Goal: Transaction & Acquisition: Purchase product/service

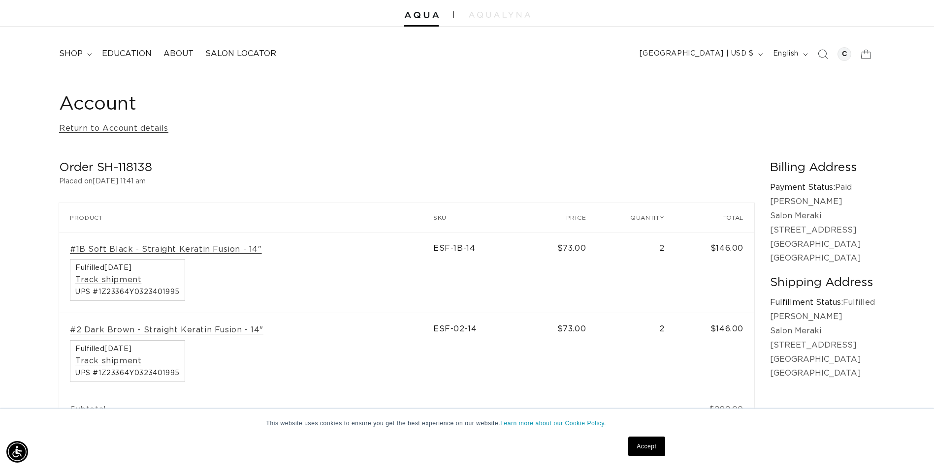
scroll to position [49, 0]
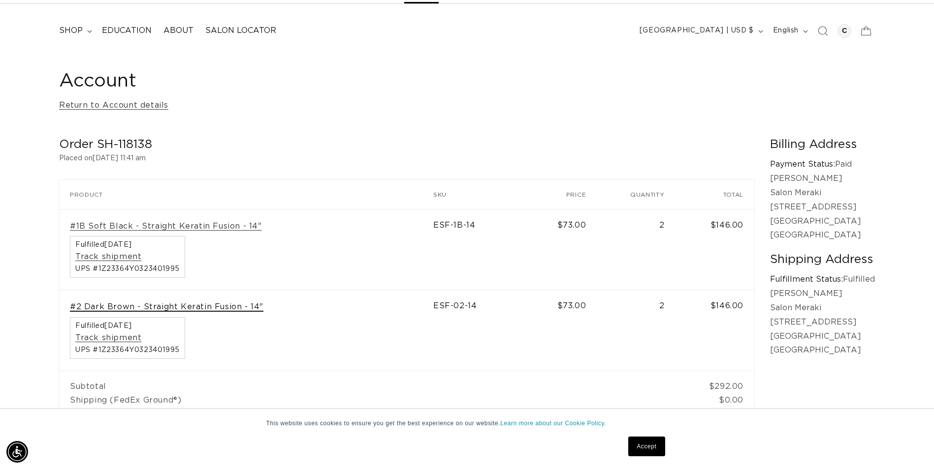
click at [239, 307] on link "#2 Dark Brown - Straight Keratin Fusion - 14"" at bounding box center [166, 307] width 193 height 10
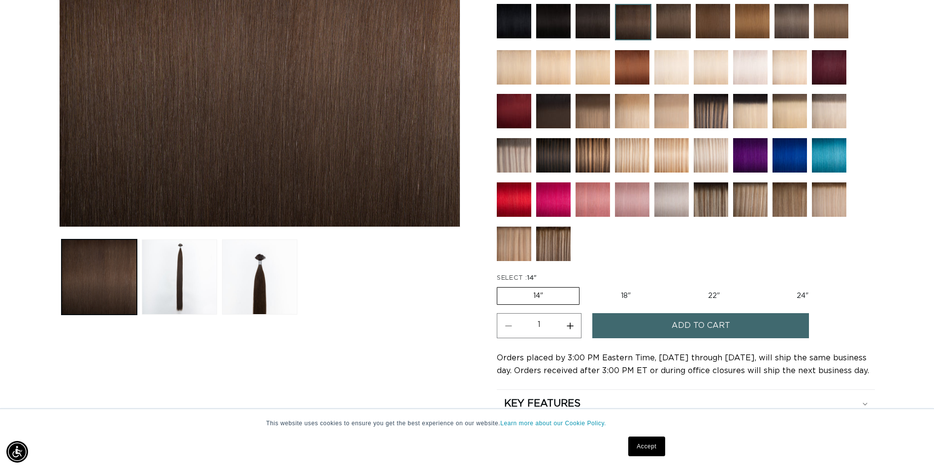
click at [616, 328] on button "Add to cart" at bounding box center [700, 325] width 217 height 25
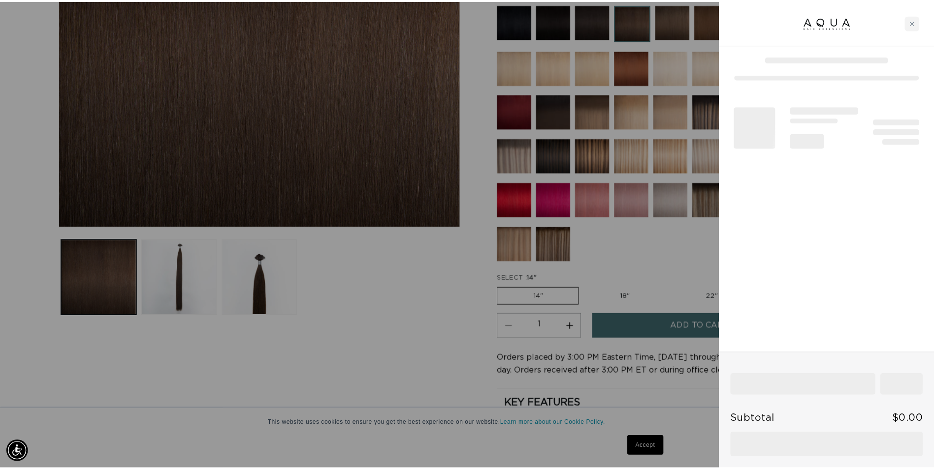
scroll to position [0, 871]
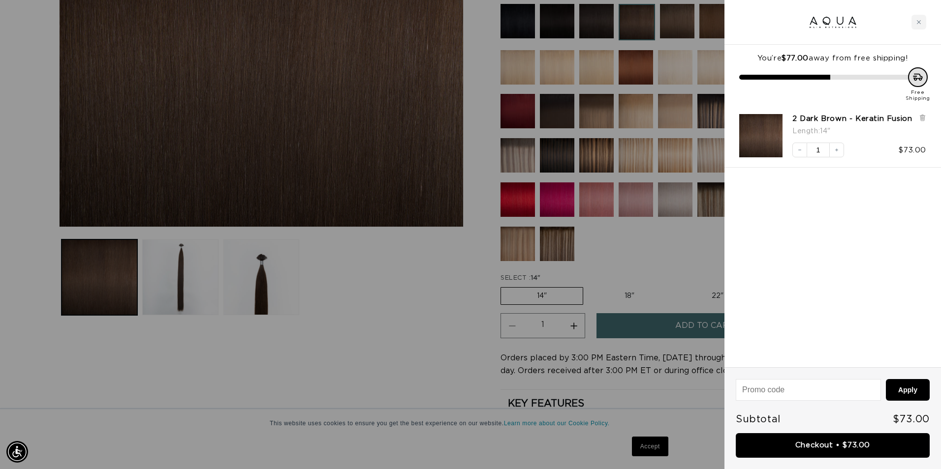
click at [454, 314] on div at bounding box center [470, 234] width 941 height 469
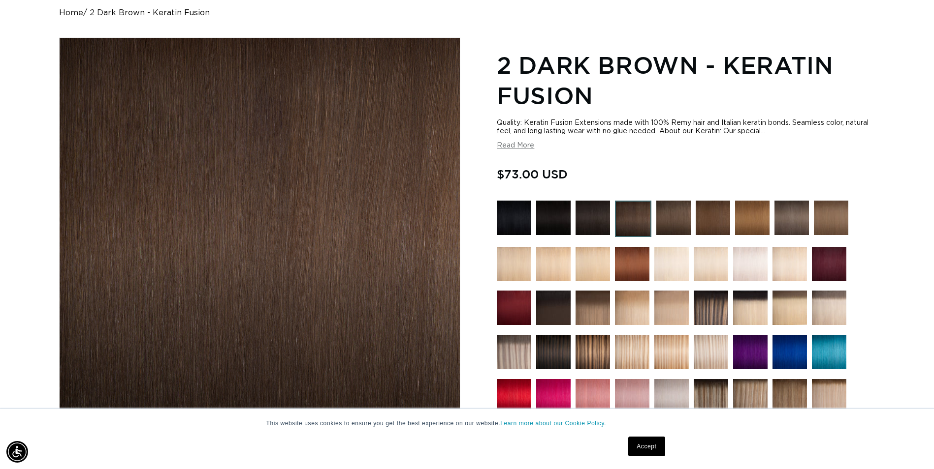
scroll to position [0, 1727]
click at [560, 216] on img at bounding box center [553, 218] width 34 height 34
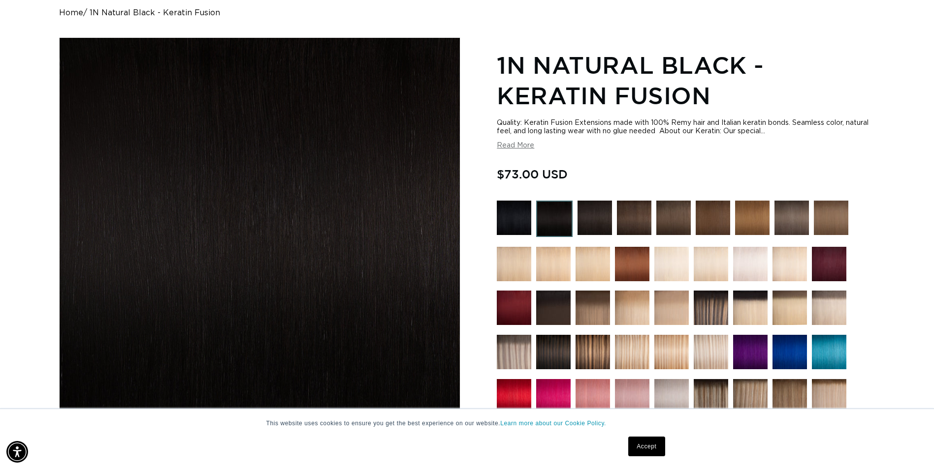
scroll to position [0, 864]
click at [598, 225] on img at bounding box center [594, 218] width 34 height 34
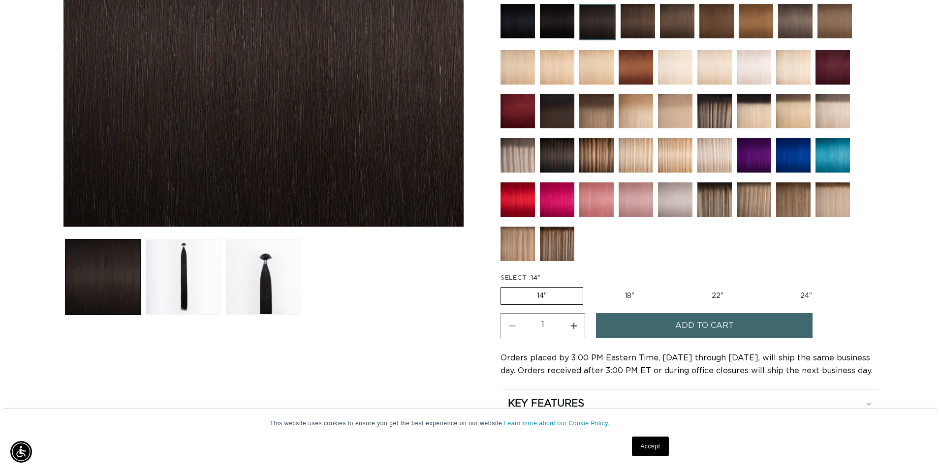
scroll to position [0, 864]
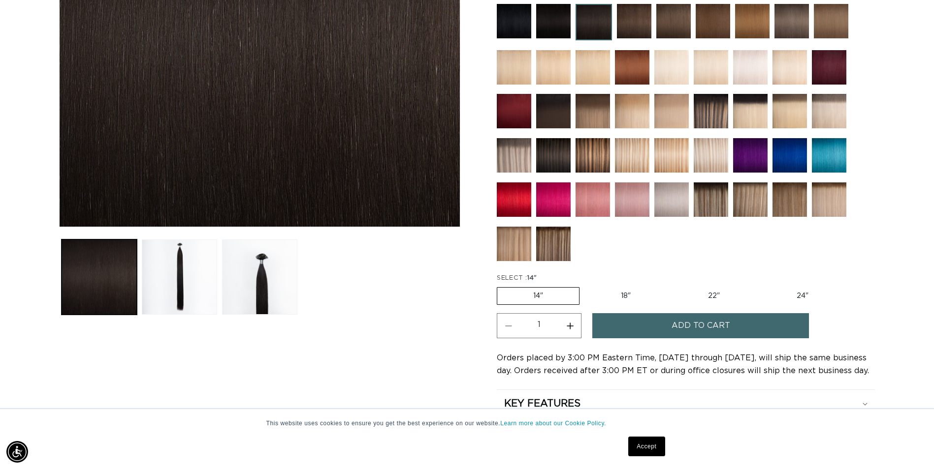
click at [572, 327] on button "Increase quantity for 1B Soft Black - Keratin Fusion" at bounding box center [570, 325] width 22 height 25
type input "2"
click at [638, 328] on button "Add to cart" at bounding box center [700, 325] width 217 height 25
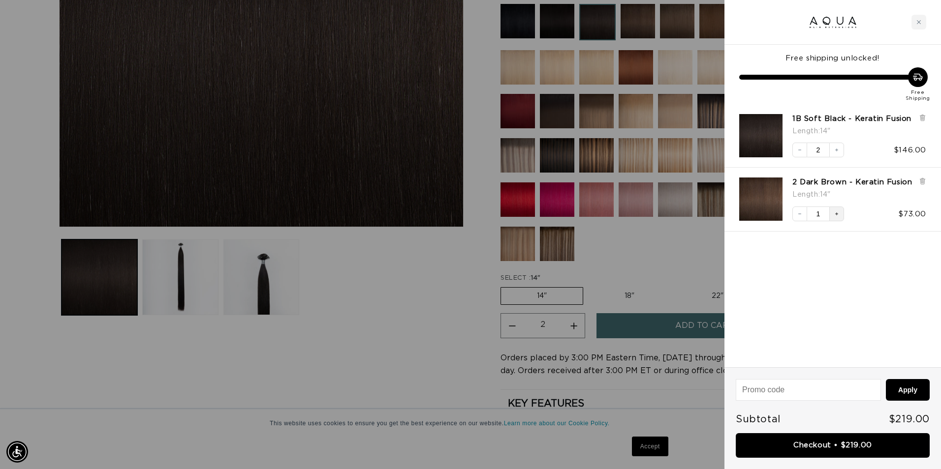
scroll to position [0, 871]
click at [839, 215] on icon "Increase quantity" at bounding box center [837, 214] width 6 height 6
click at [822, 443] on link "Checkout • $292.00" at bounding box center [833, 446] width 194 height 25
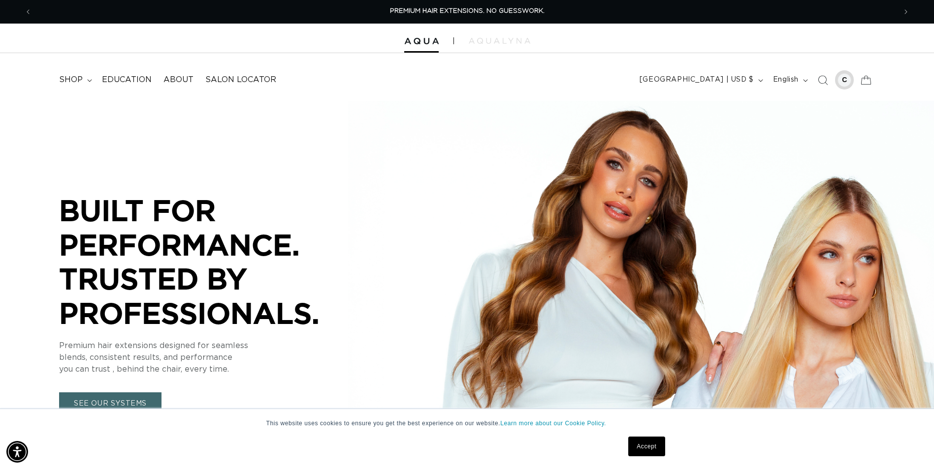
click at [838, 80] on div at bounding box center [844, 80] width 14 height 14
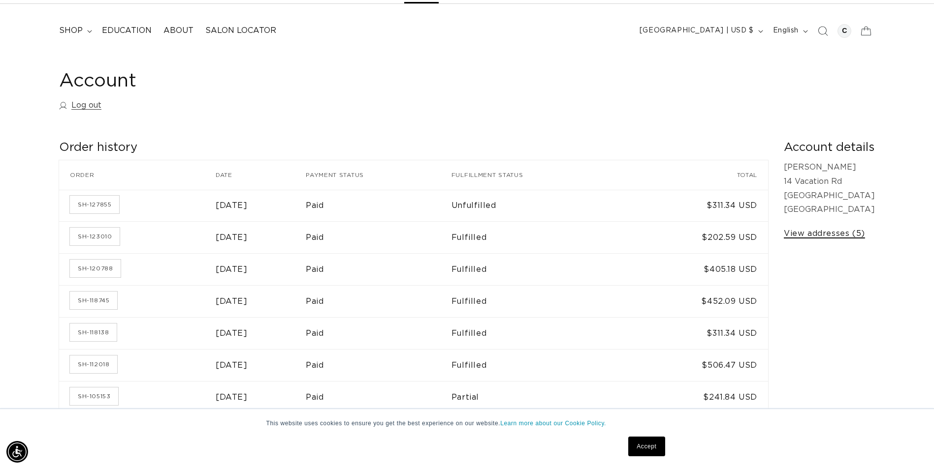
scroll to position [0, 1727]
click at [823, 236] on link "View addresses (5)" at bounding box center [823, 234] width 81 height 14
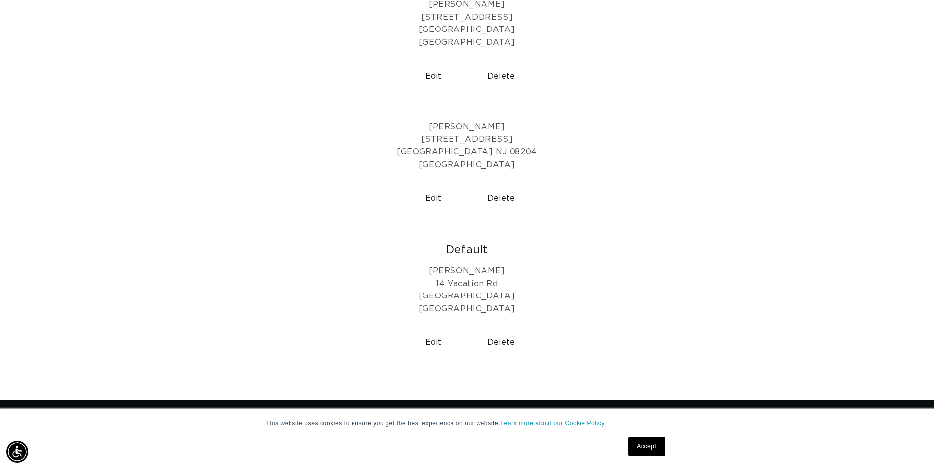
scroll to position [541, 0]
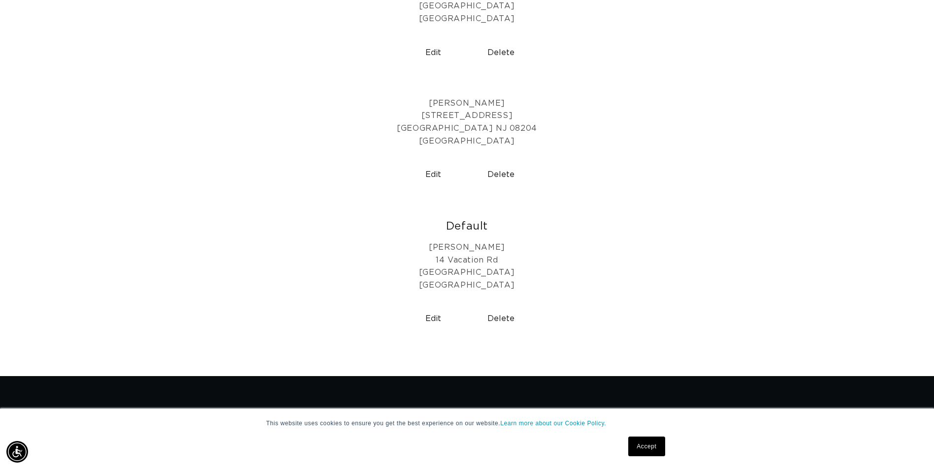
click at [507, 319] on button "Delete" at bounding box center [500, 319] width 60 height 25
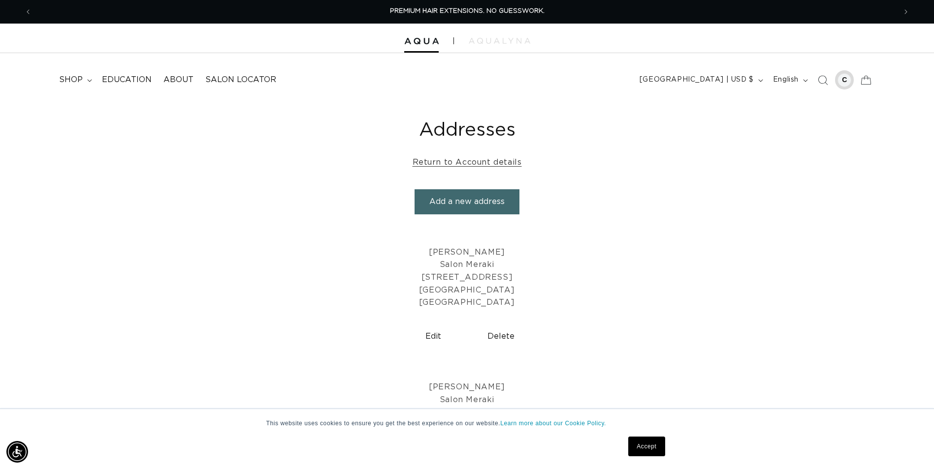
click at [845, 80] on div at bounding box center [844, 80] width 14 height 14
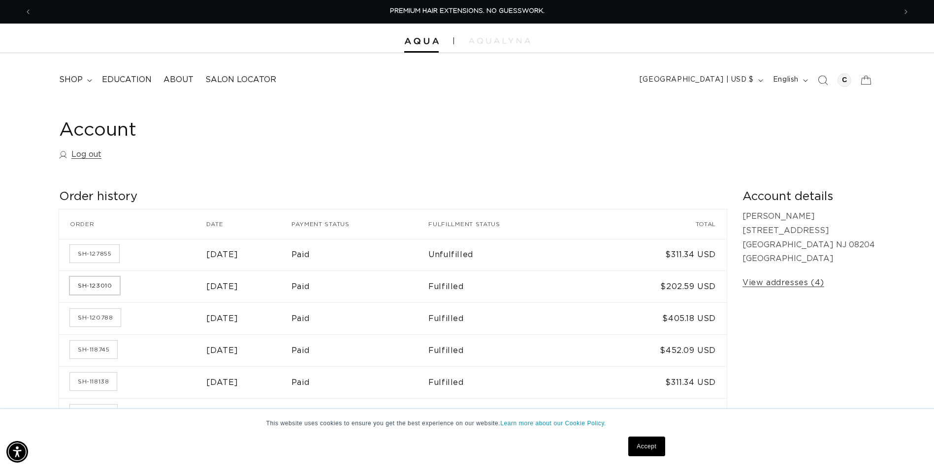
click at [97, 283] on link "SH-123010" at bounding box center [95, 286] width 50 height 18
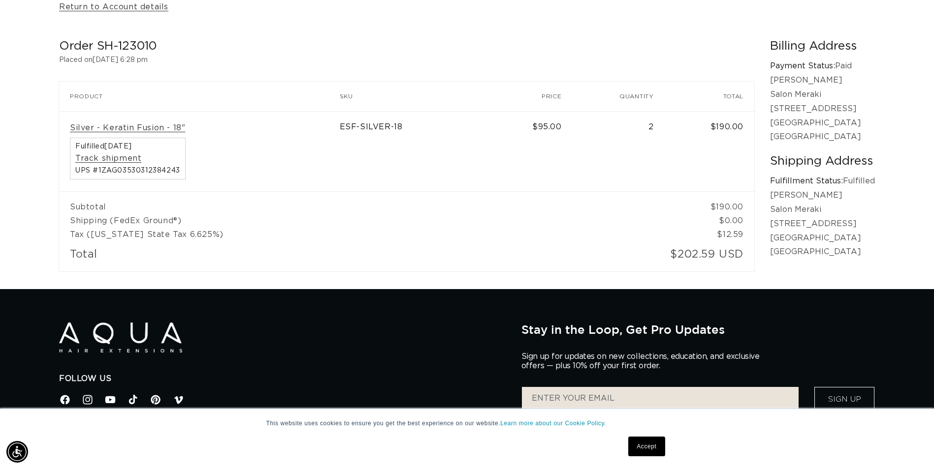
scroll to position [0, 864]
click at [122, 130] on link "Silver - Keratin Fusion - 18"" at bounding box center [127, 128] width 115 height 10
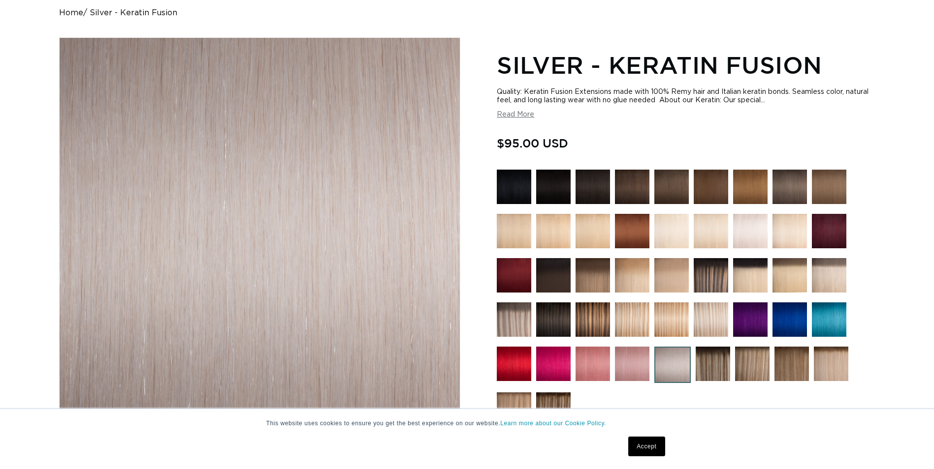
scroll to position [148, 0]
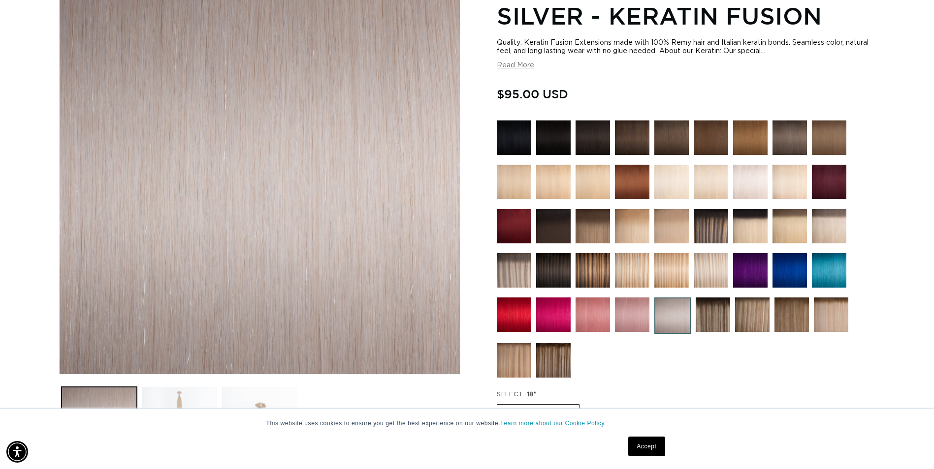
click at [747, 185] on img at bounding box center [750, 182] width 34 height 34
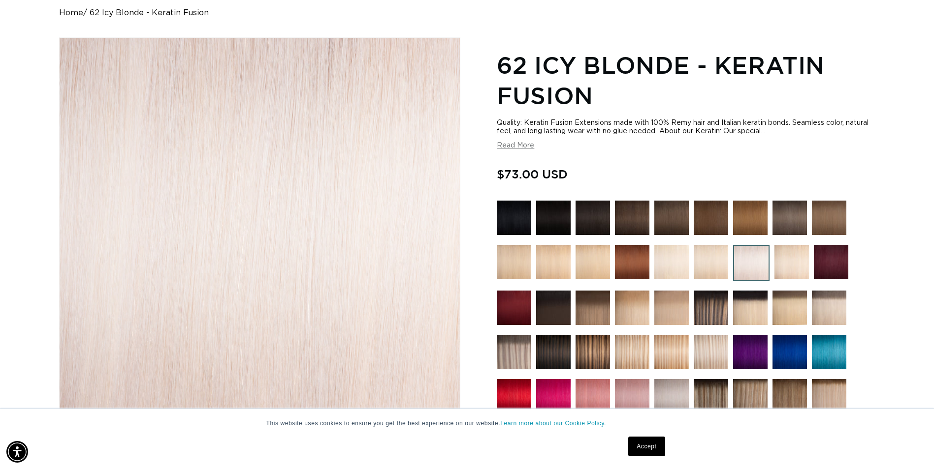
scroll to position [344, 0]
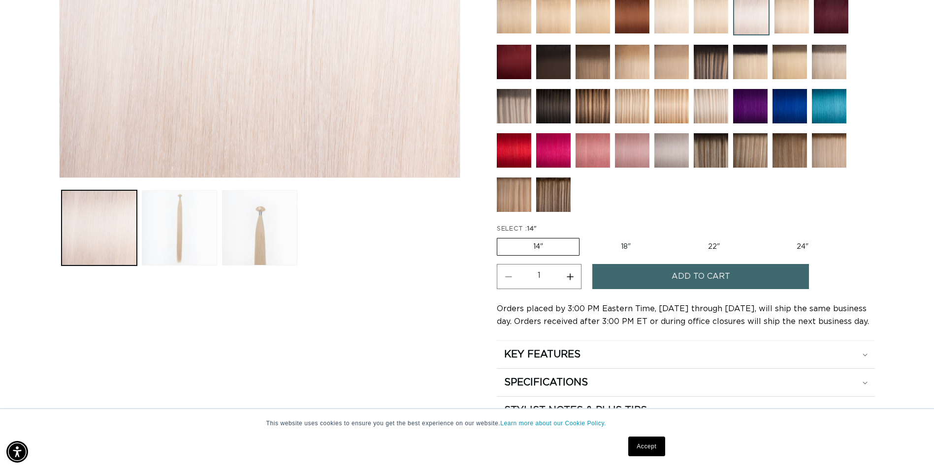
click at [622, 246] on label "18" Variant sold out or unavailable" at bounding box center [626, 247] width 82 height 17
click at [585, 237] on input "18" Variant sold out or unavailable" at bounding box center [584, 236] width 0 height 0
radio input "true"
click at [569, 277] on button "Increase quantity for 62 Icy Blonde - Keratin Fusion" at bounding box center [570, 276] width 22 height 25
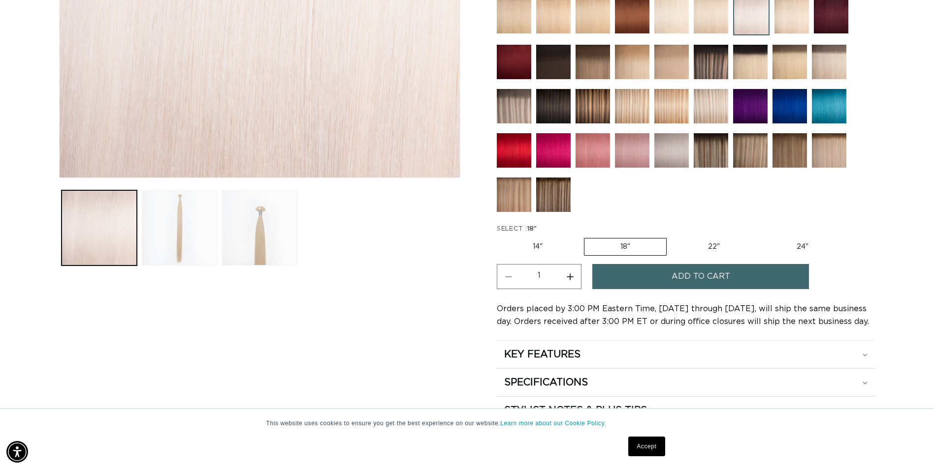
type input "2"
click at [206, 248] on button "Load image 2 in gallery view" at bounding box center [179, 227] width 75 height 75
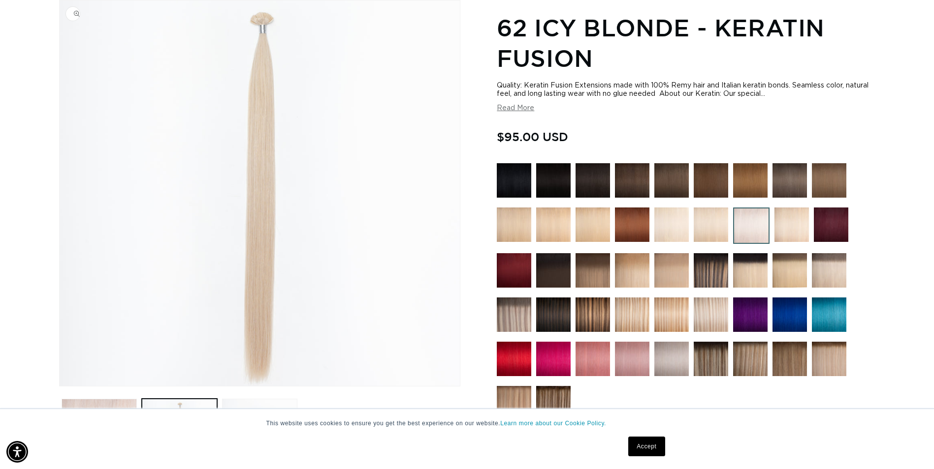
scroll to position [0, 1727]
click at [265, 184] on img "Gallery Viewer" at bounding box center [260, 193] width 400 height 386
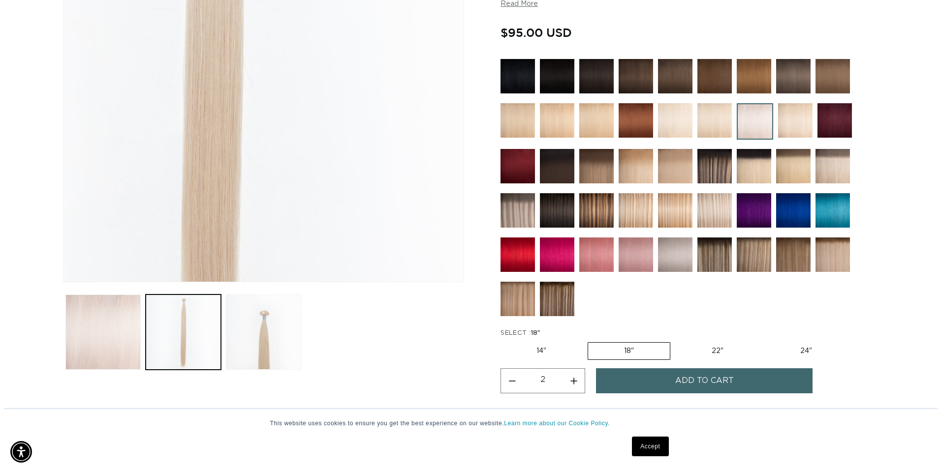
scroll to position [344, 0]
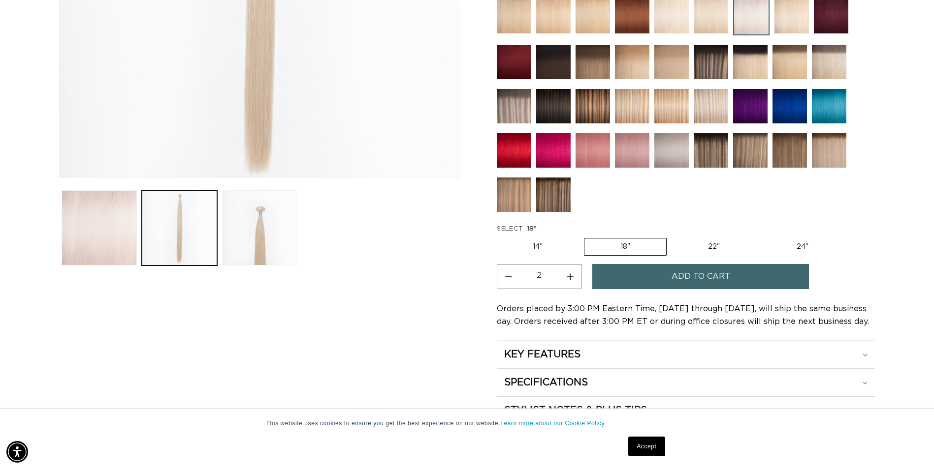
click at [690, 281] on span "Add to cart" at bounding box center [700, 276] width 59 height 25
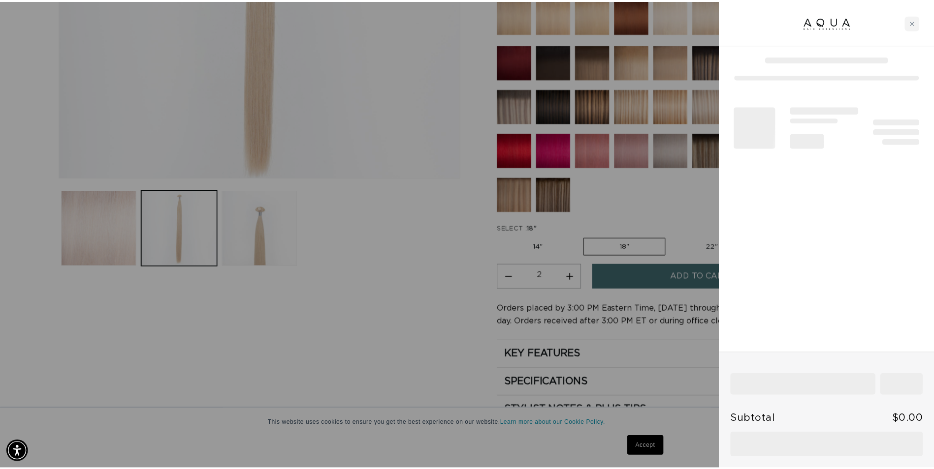
scroll to position [0, 1742]
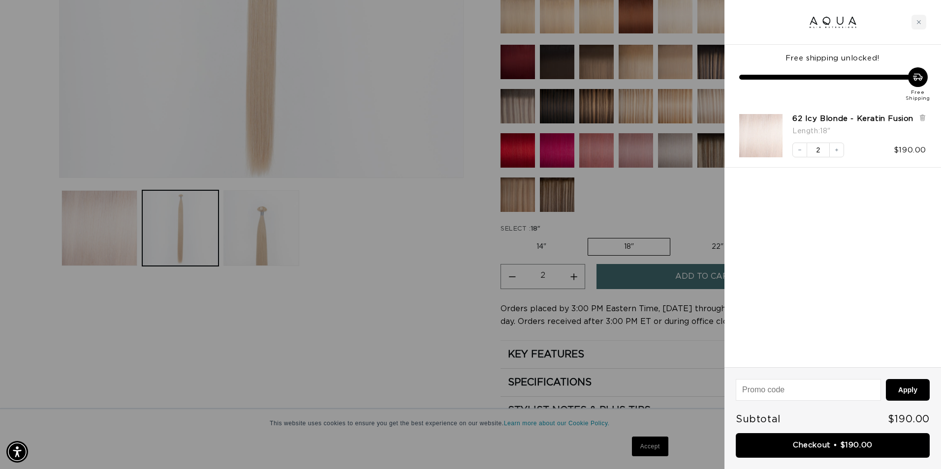
click at [679, 152] on div at bounding box center [470, 234] width 941 height 469
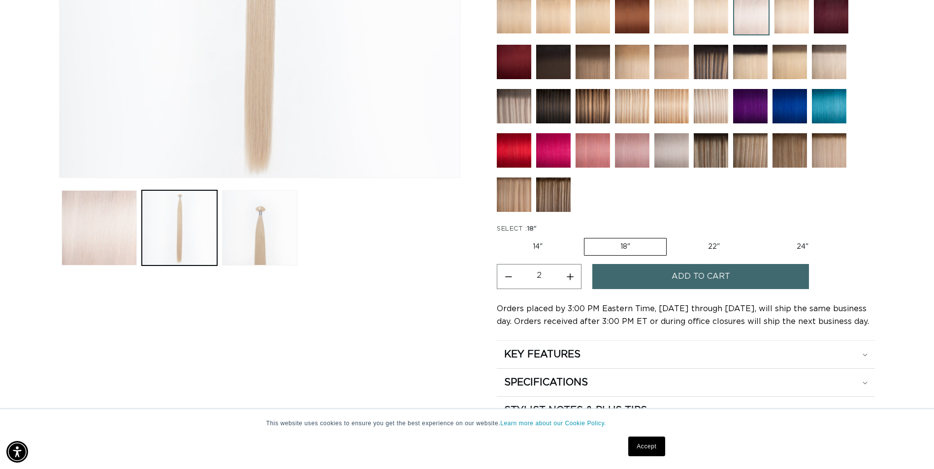
scroll to position [0, 0]
click at [679, 152] on img at bounding box center [671, 150] width 34 height 34
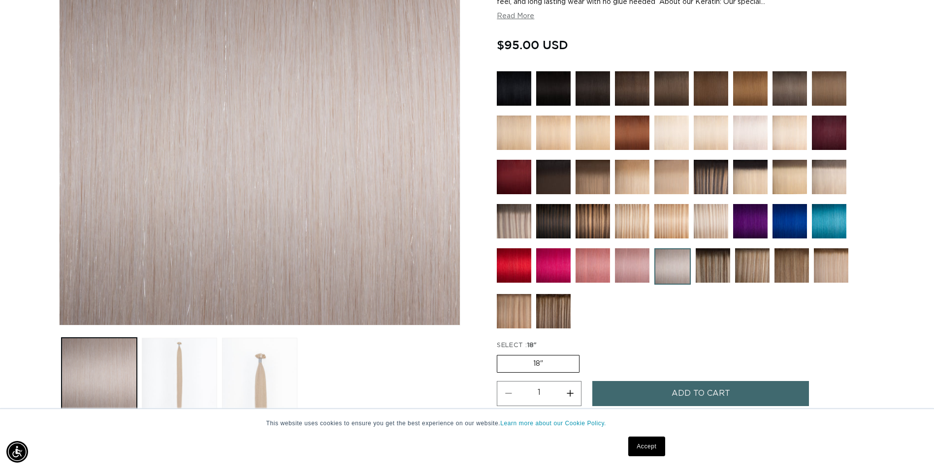
click at [821, 176] on img at bounding box center [828, 177] width 34 height 34
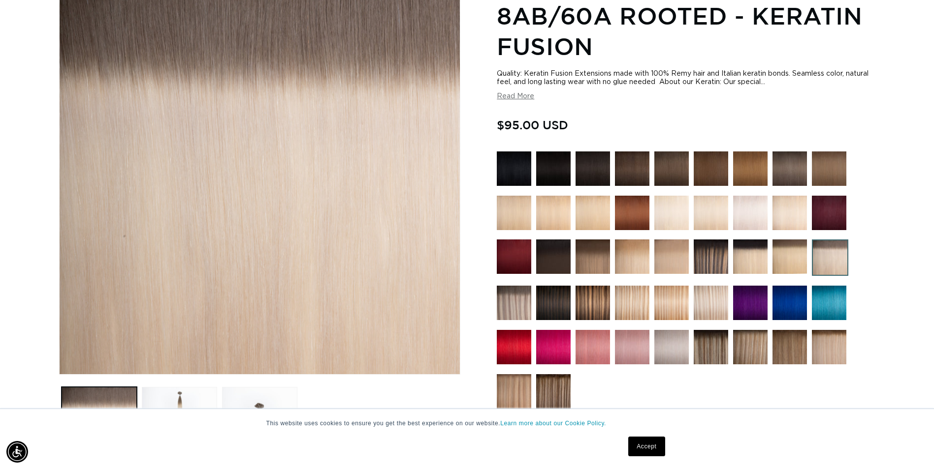
scroll to position [0, 864]
click at [666, 354] on img at bounding box center [671, 347] width 34 height 34
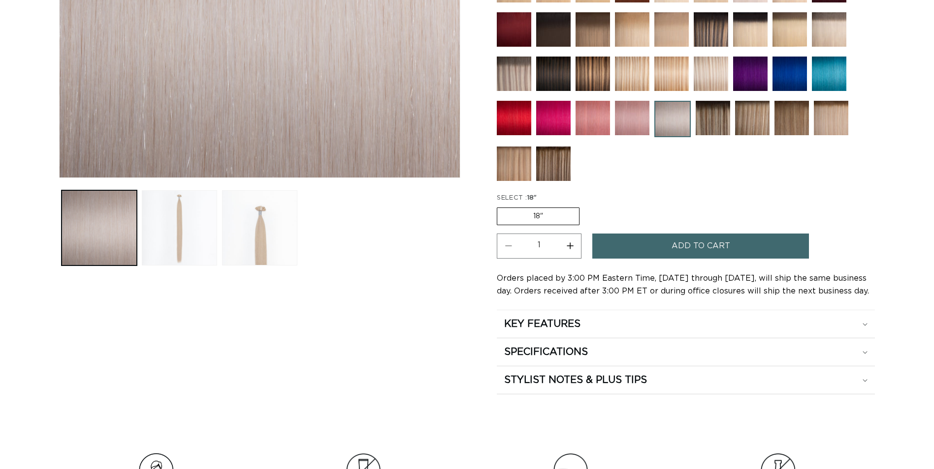
scroll to position [344, 0]
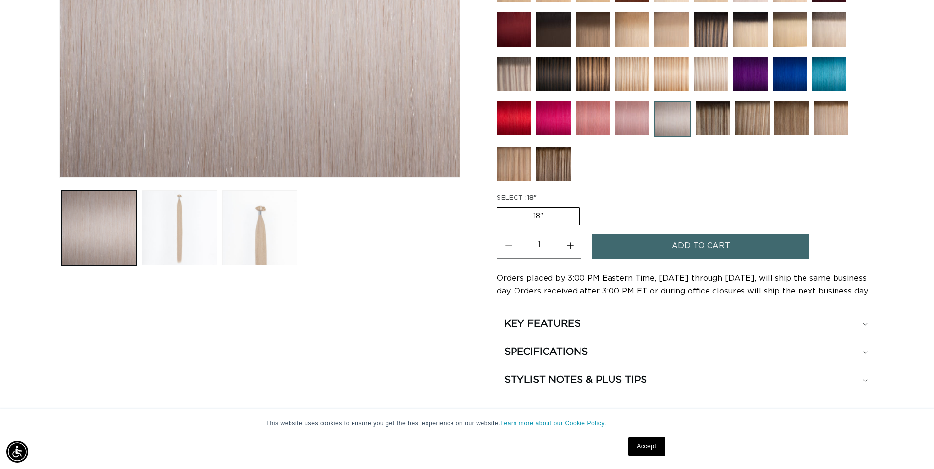
click at [566, 245] on button "Increase quantity for Silver - Keratin Fusion" at bounding box center [570, 246] width 22 height 25
type input "2"
click at [648, 256] on button "Add to cart" at bounding box center [700, 246] width 217 height 25
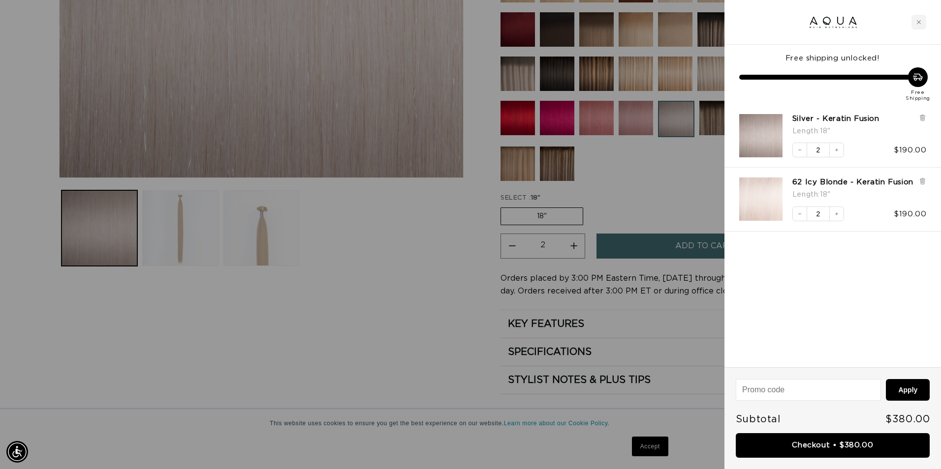
scroll to position [0, 871]
click at [784, 449] on link "Checkout • $380.00" at bounding box center [833, 446] width 194 height 25
